Goal: Find specific page/section

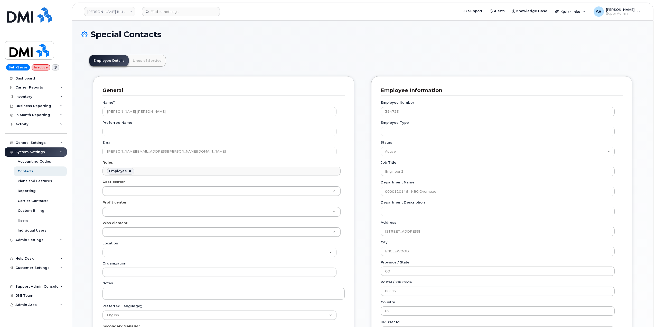
scroll to position [15, 0]
type input "106373.1081"
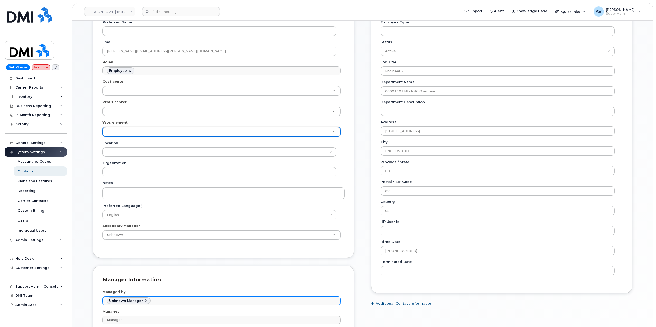
scroll to position [0, 0]
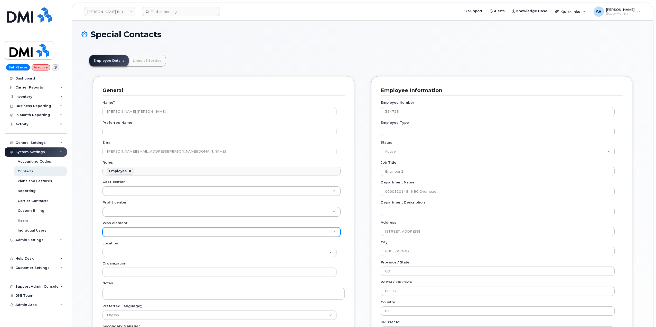
click at [209, 57] on header "Employee Details Lines of Service" at bounding box center [362, 61] width 547 height 12
click at [151, 61] on link "Lines of Service" at bounding box center [147, 60] width 37 height 11
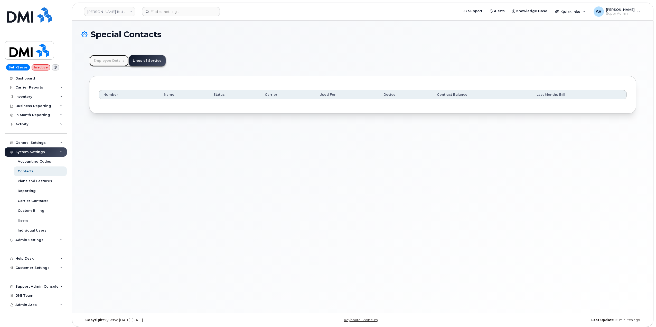
click at [113, 58] on link "Employee Details" at bounding box center [108, 60] width 39 height 11
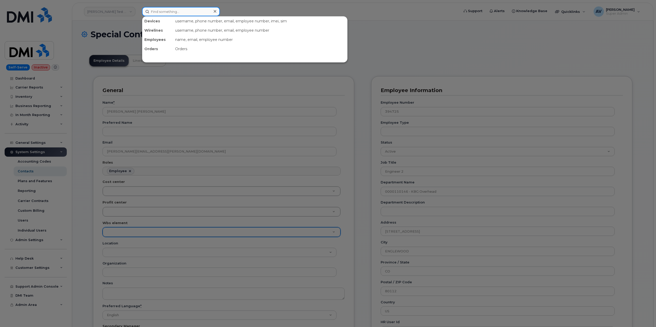
click at [174, 13] on input at bounding box center [181, 11] width 78 height 9
paste input "Ana Sinfon Liau"
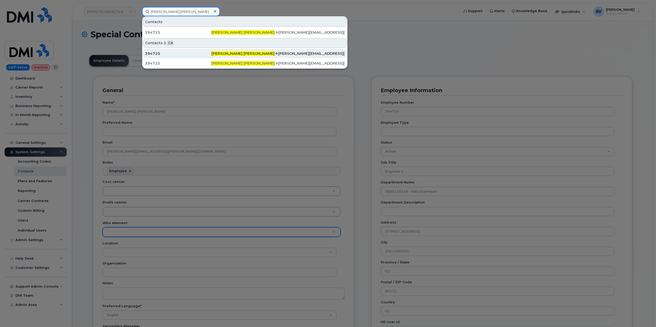
type input "Ana Sinfon Liau"
click at [195, 53] on div "394725" at bounding box center [178, 53] width 67 height 5
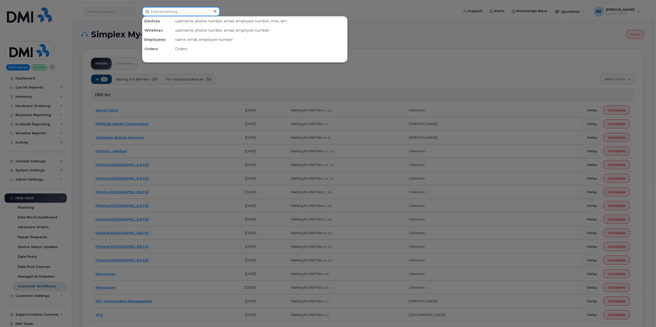
click at [181, 13] on input at bounding box center [181, 11] width 78 height 9
paste input "[PERSON_NAME]"
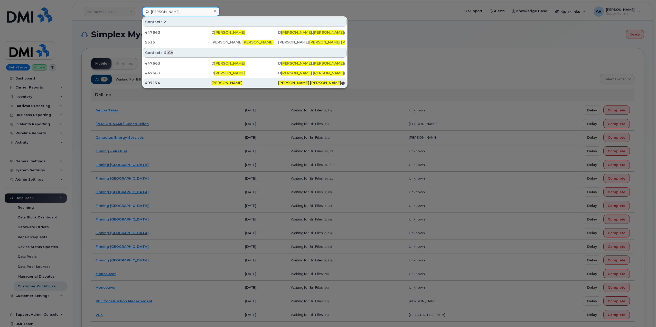
type input "[PERSON_NAME]"
click at [195, 82] on div "497174" at bounding box center [178, 82] width 67 height 5
